Goal: Task Accomplishment & Management: Manage account settings

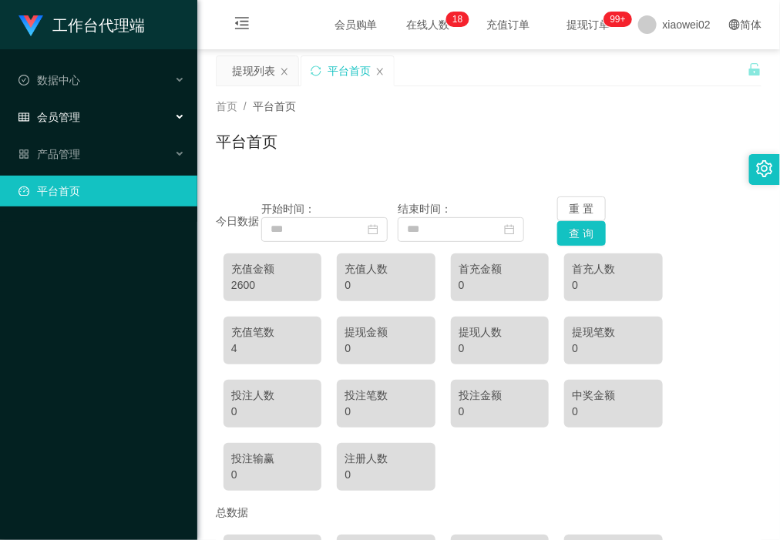
click at [106, 124] on div "会员管理" at bounding box center [98, 117] width 197 height 31
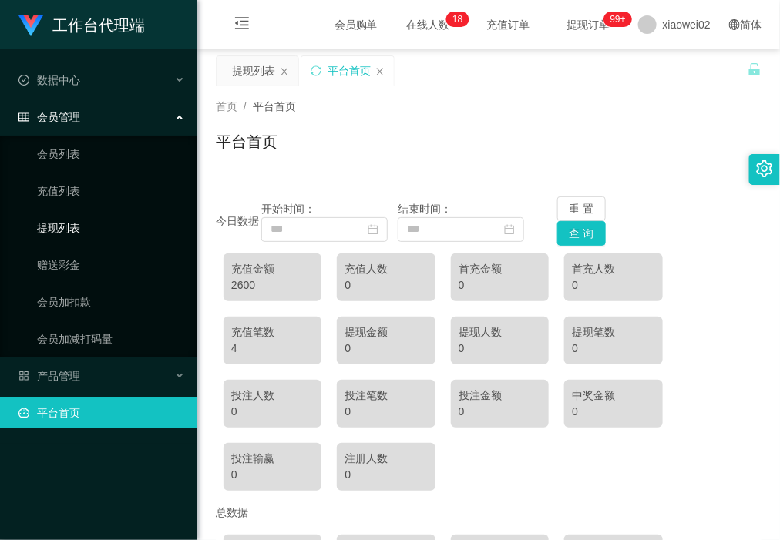
click at [98, 225] on link "提现列表" at bounding box center [111, 228] width 148 height 31
